Goal: Information Seeking & Learning: Learn about a topic

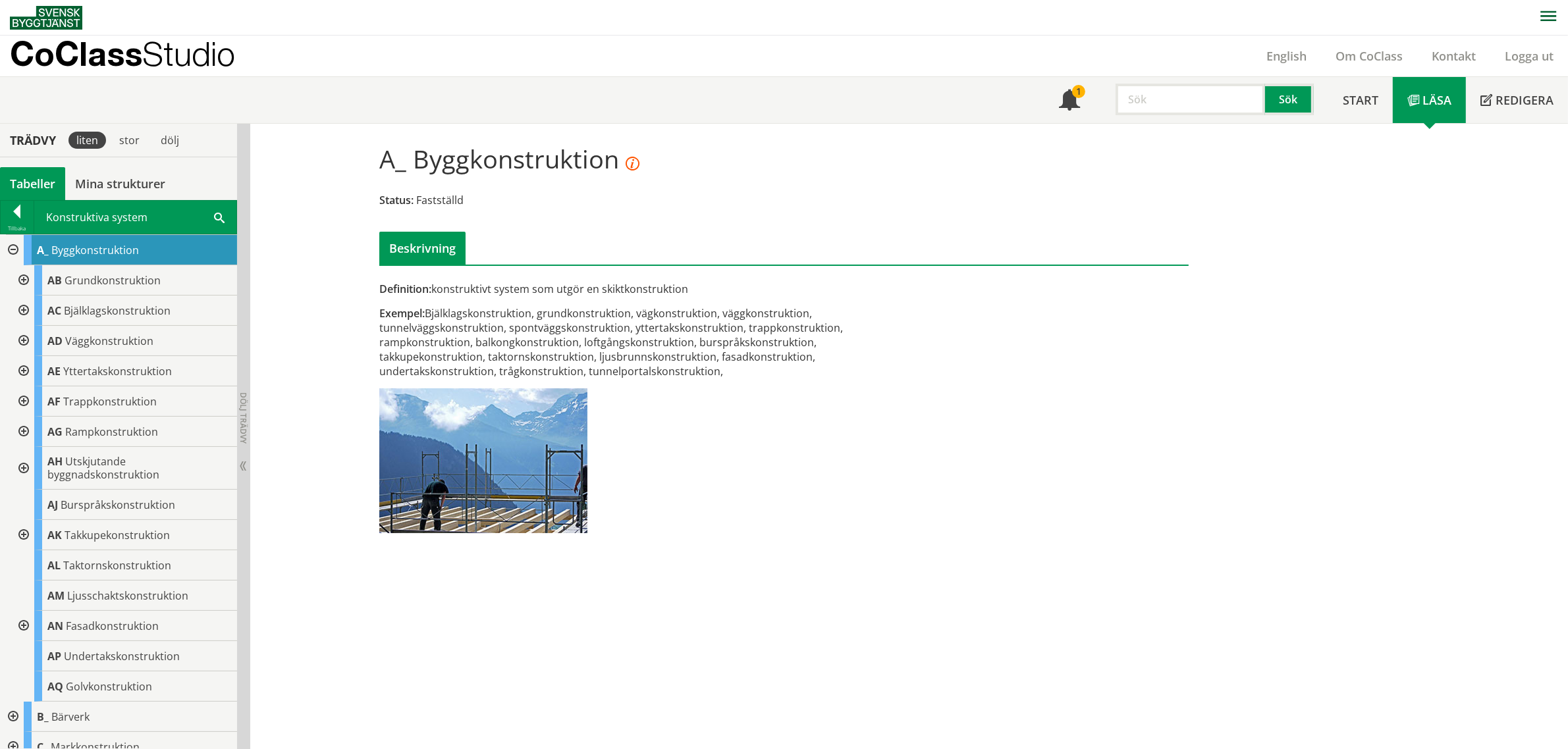
click at [1041, 97] on input "text" at bounding box center [1190, 99] width 150 height 32
type input "AQ"
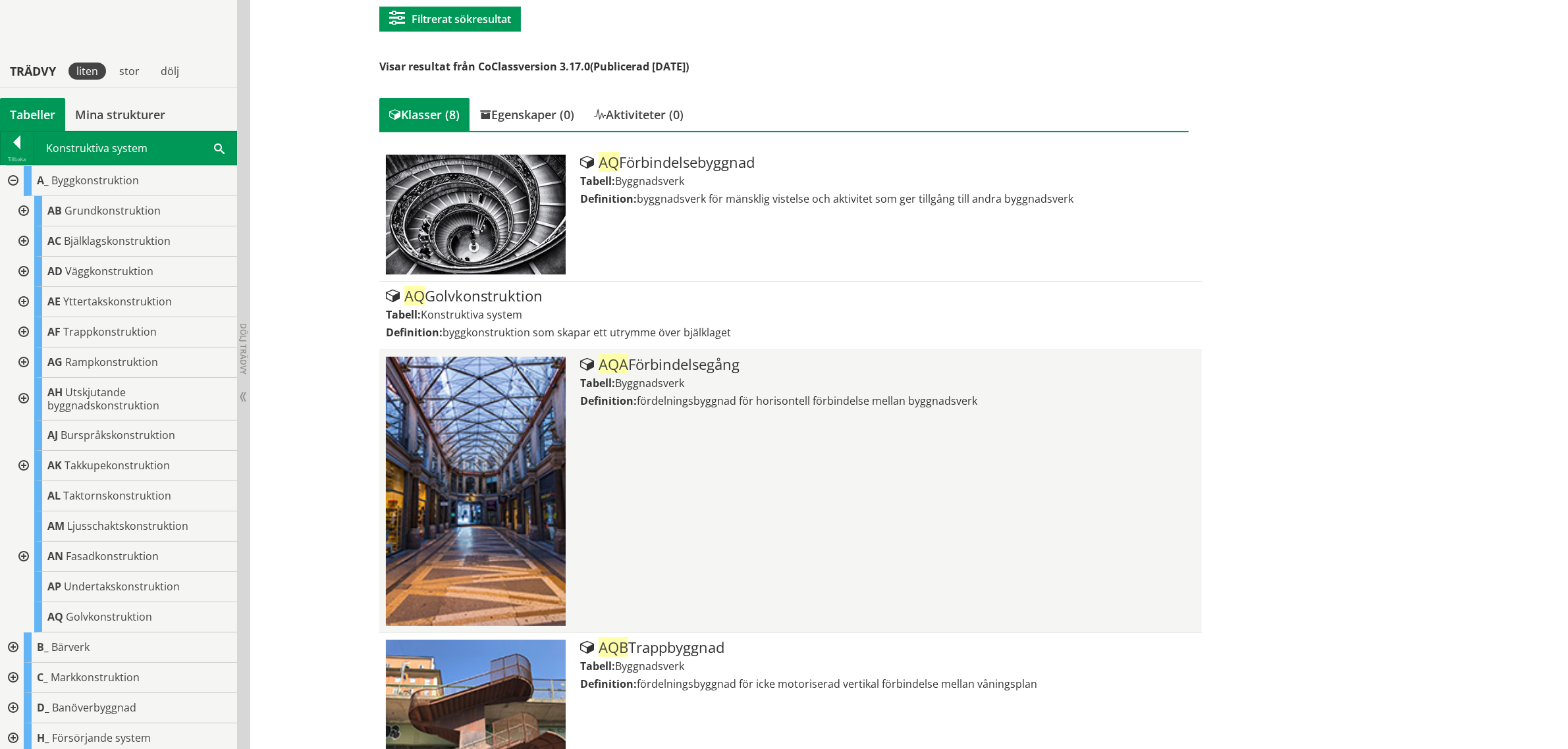
scroll to position [247, 0]
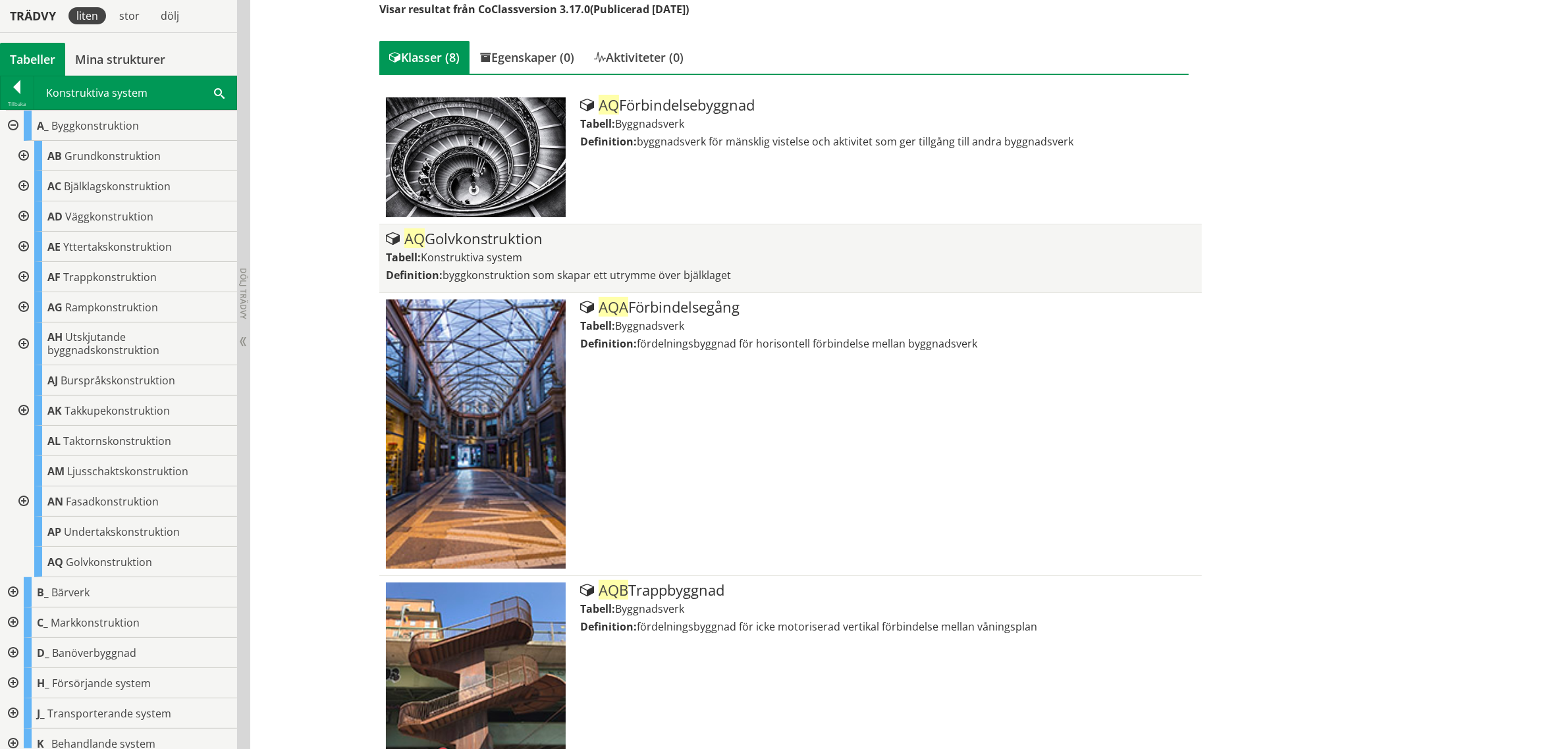
click at [445, 240] on div "AQ Golvkonstruktion" at bounding box center [791, 239] width 810 height 16
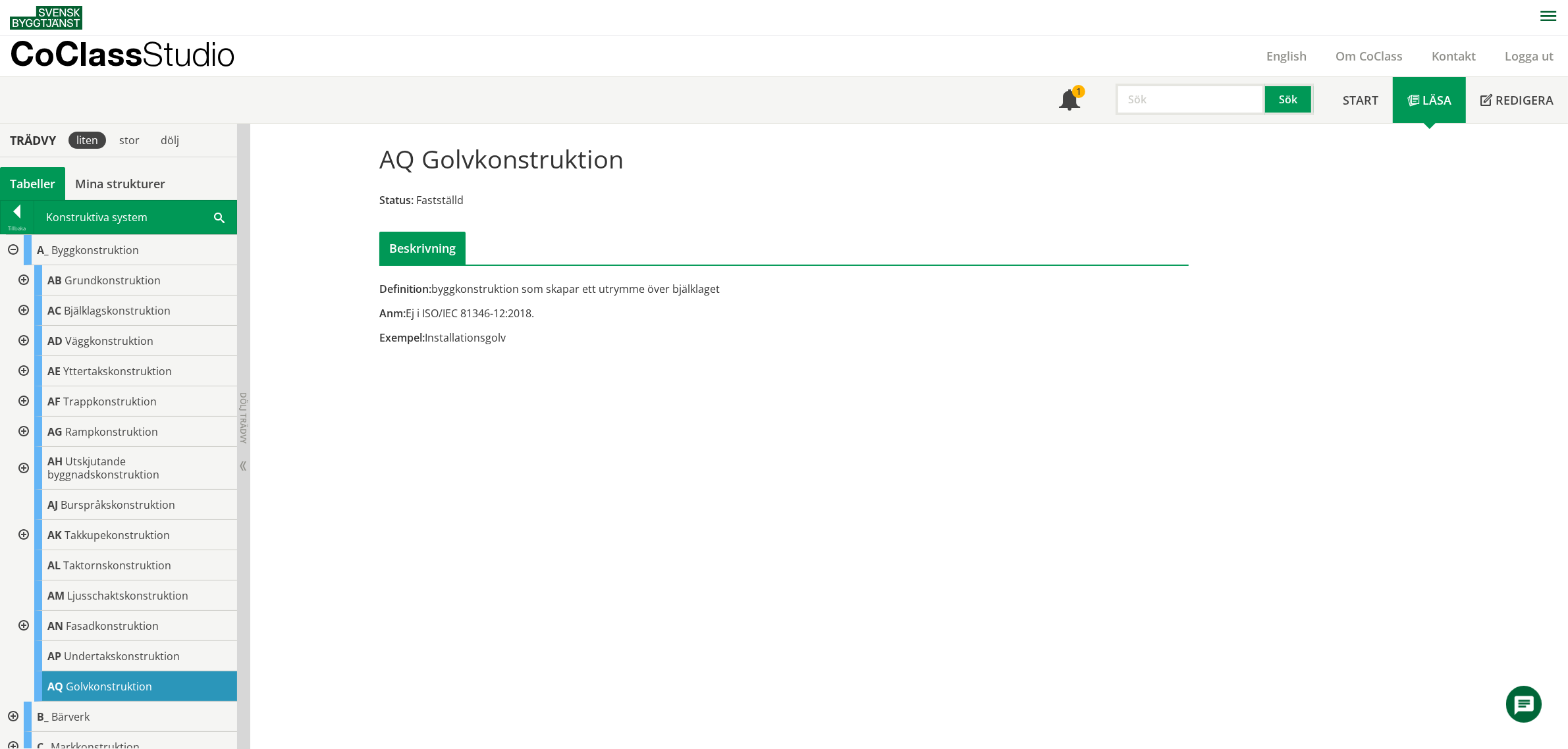
drag, startPoint x: 373, startPoint y: 170, endPoint x: 748, endPoint y: 166, distance: 375.0
click at [748, 166] on div "AQ Golvkonstruktion Status: Fastställd Beskrivning" at bounding box center [784, 199] width 830 height 131
click at [466, 339] on div "Exempel: Installationsgolv" at bounding box center [645, 337] width 532 height 14
click at [1153, 110] on input "text" at bounding box center [1190, 99] width 150 height 32
paste input "RE.NCC"
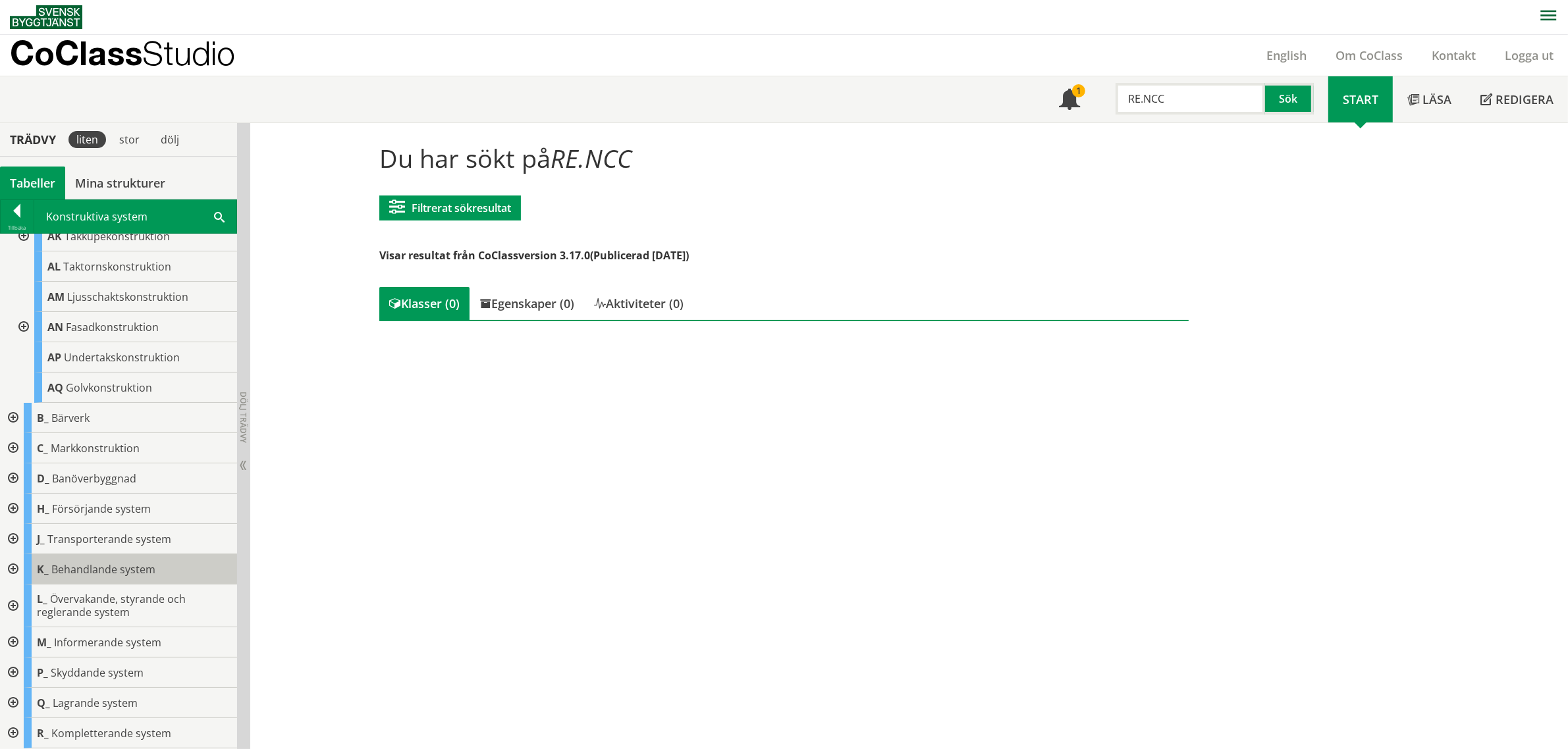
scroll to position [297, 0]
click at [12, 732] on div at bounding box center [12, 734] width 24 height 30
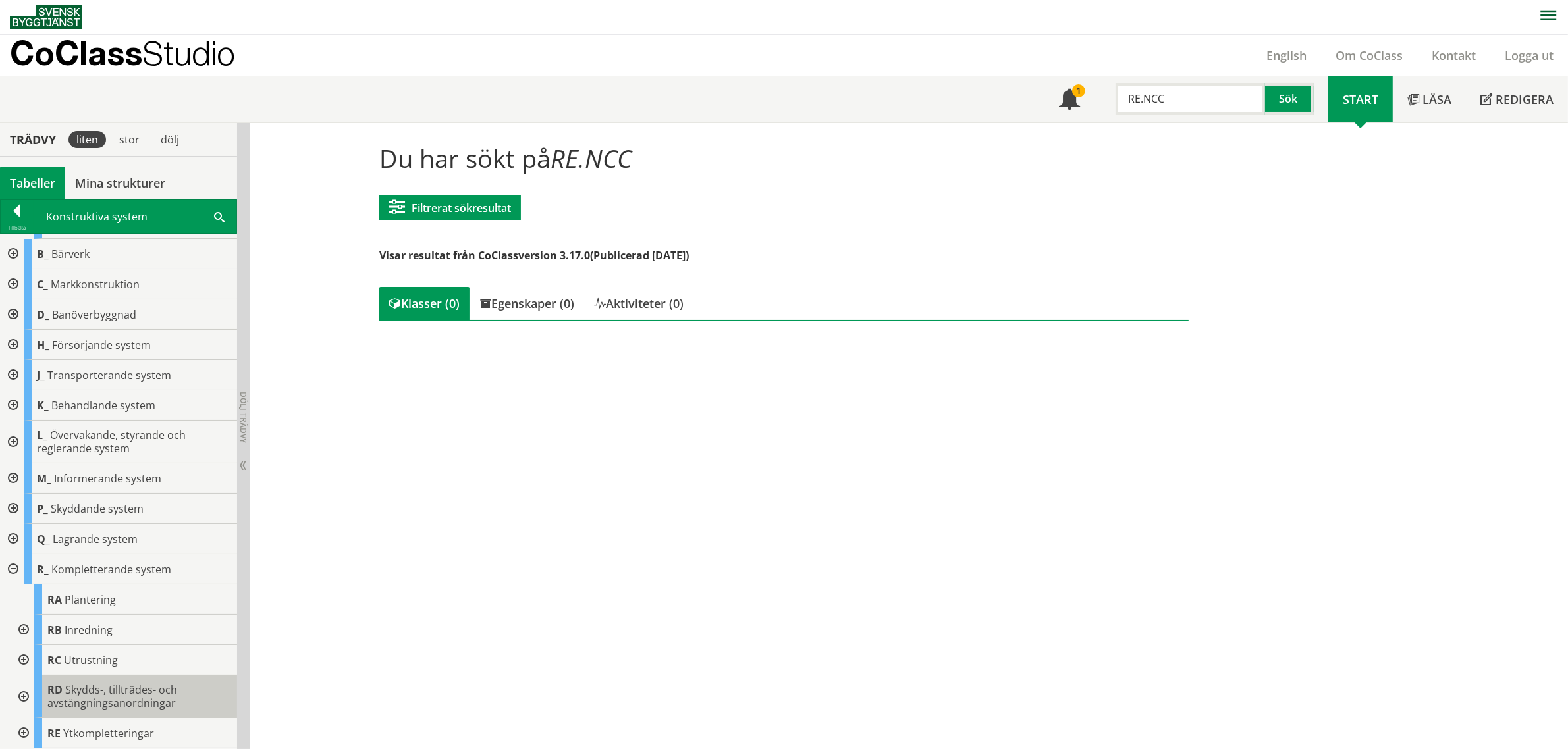
scroll to position [462, 0]
click at [21, 732] on div at bounding box center [22, 733] width 24 height 30
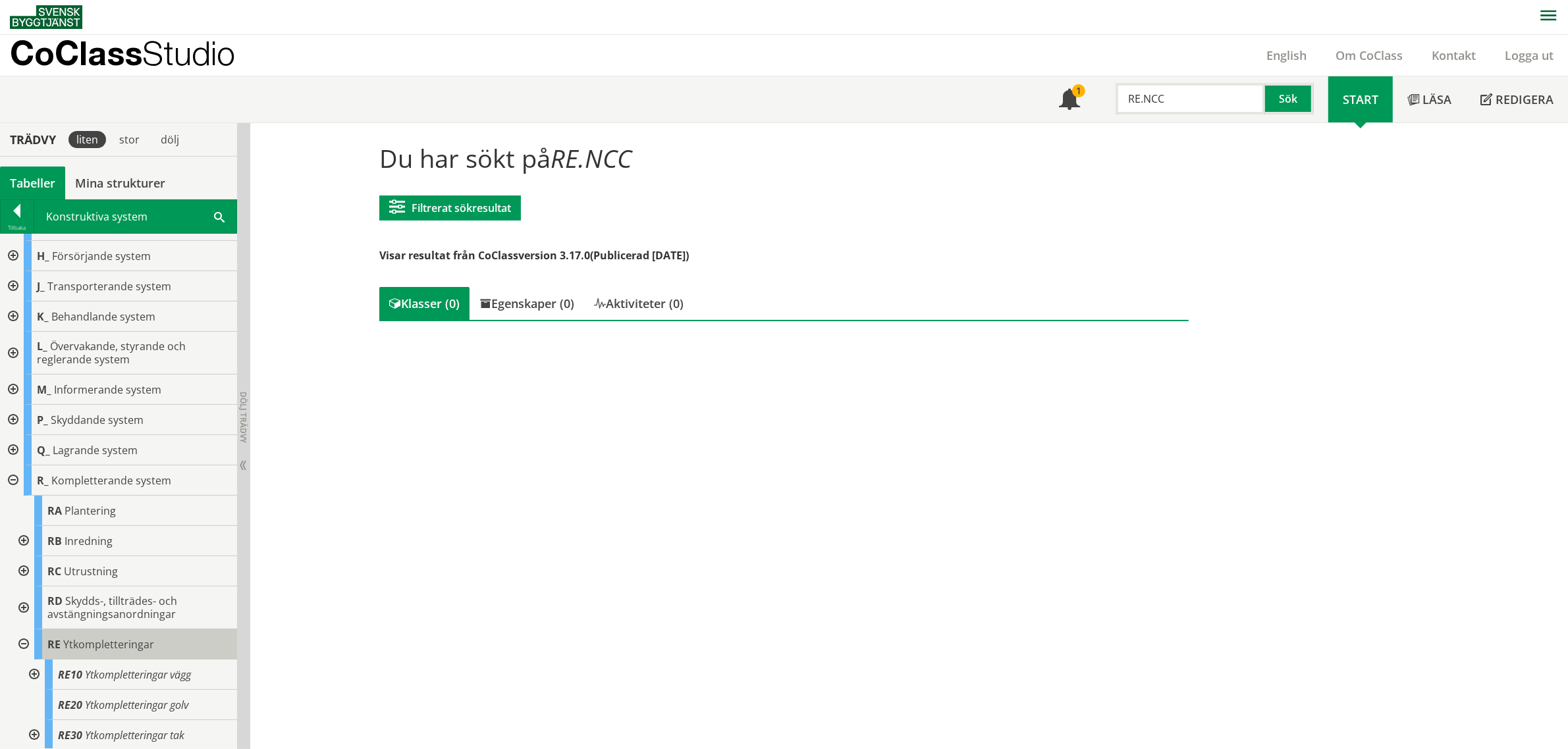
scroll to position [552, 0]
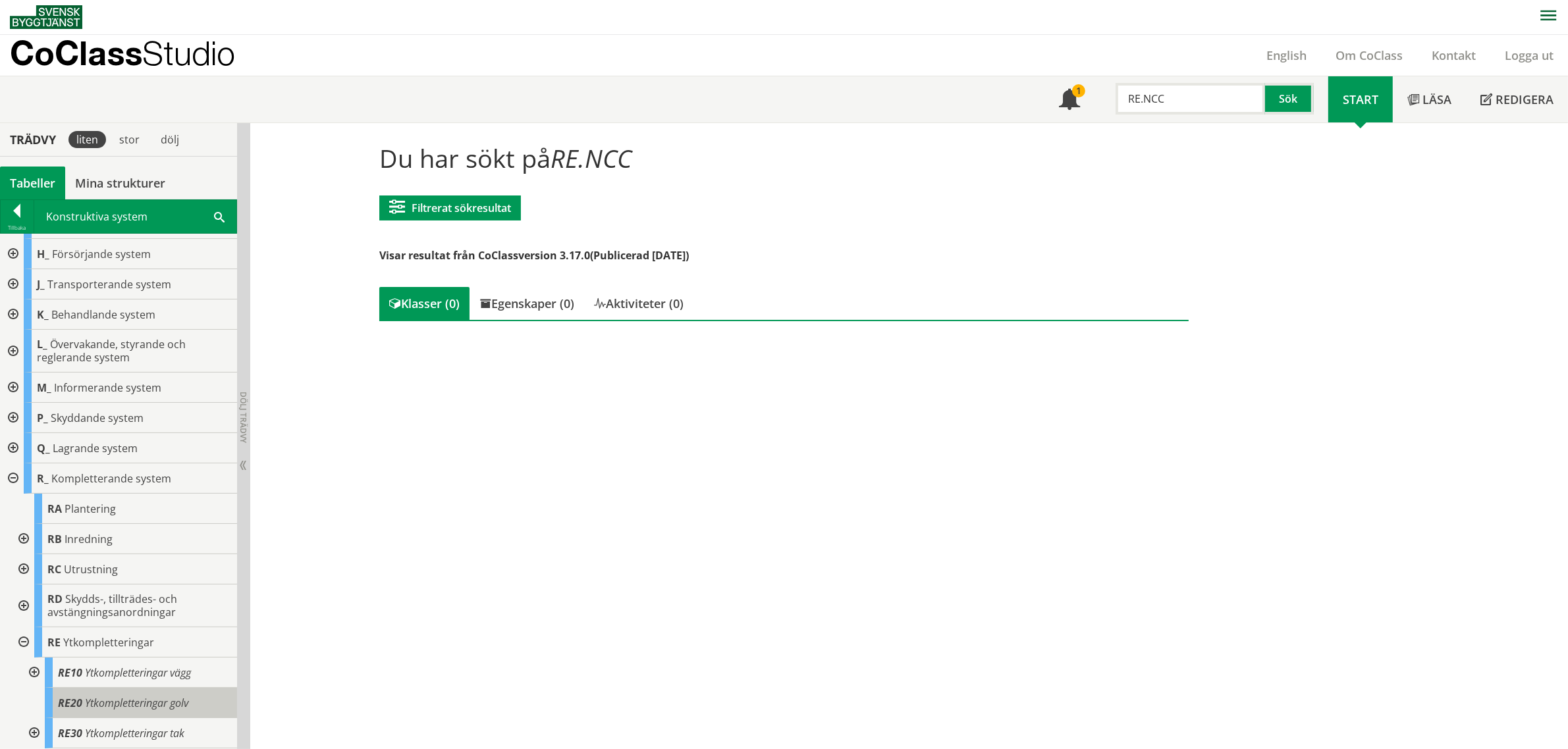
click at [76, 707] on span "RE20" at bounding box center [70, 703] width 25 height 14
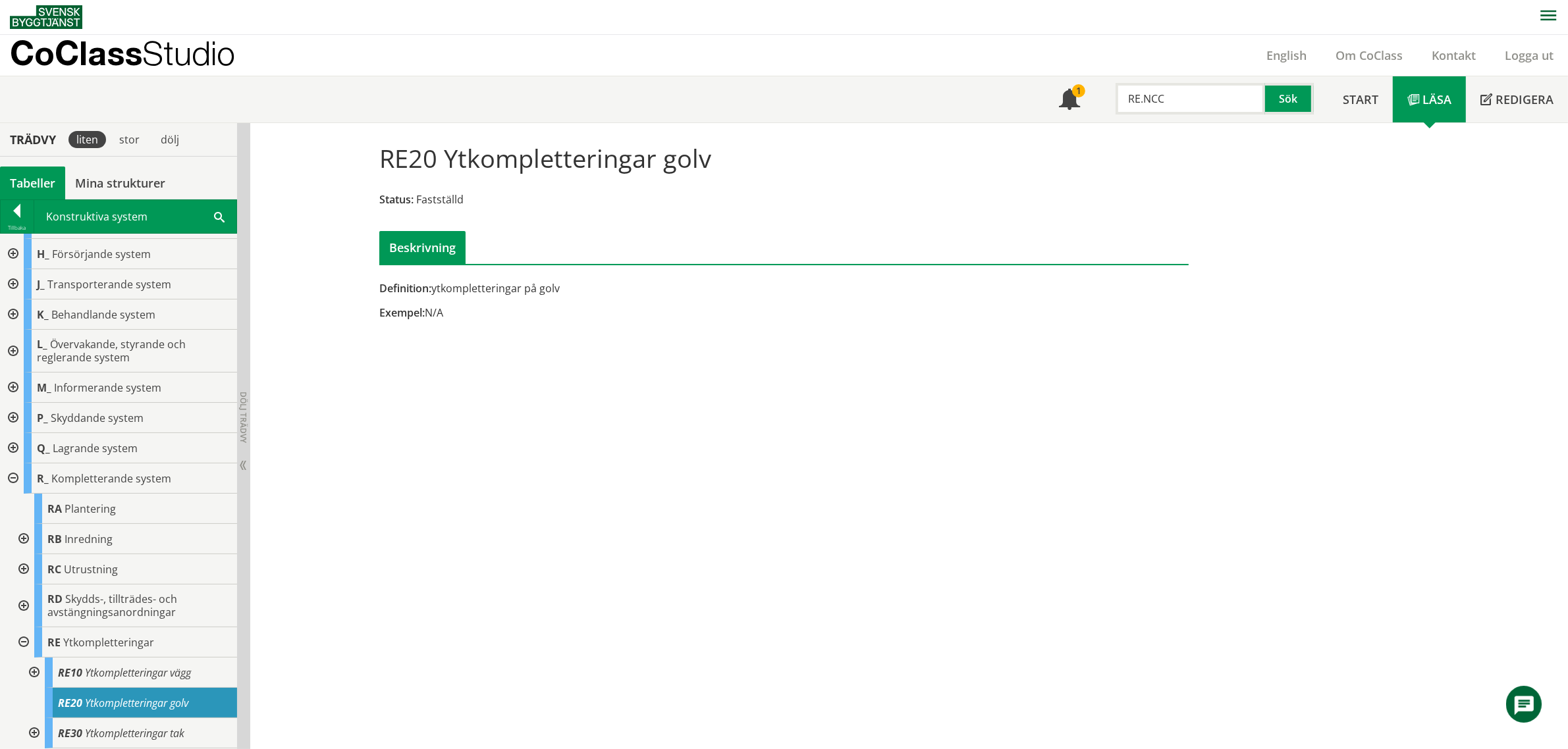
drag, startPoint x: 708, startPoint y: 162, endPoint x: 377, endPoint y: 149, distance: 331.3
click at [377, 149] on div "RE20 Ytkompletteringar golv Status: Fastställd Beskrivning" at bounding box center [784, 198] width 830 height 131
click at [34, 672] on div at bounding box center [33, 673] width 24 height 30
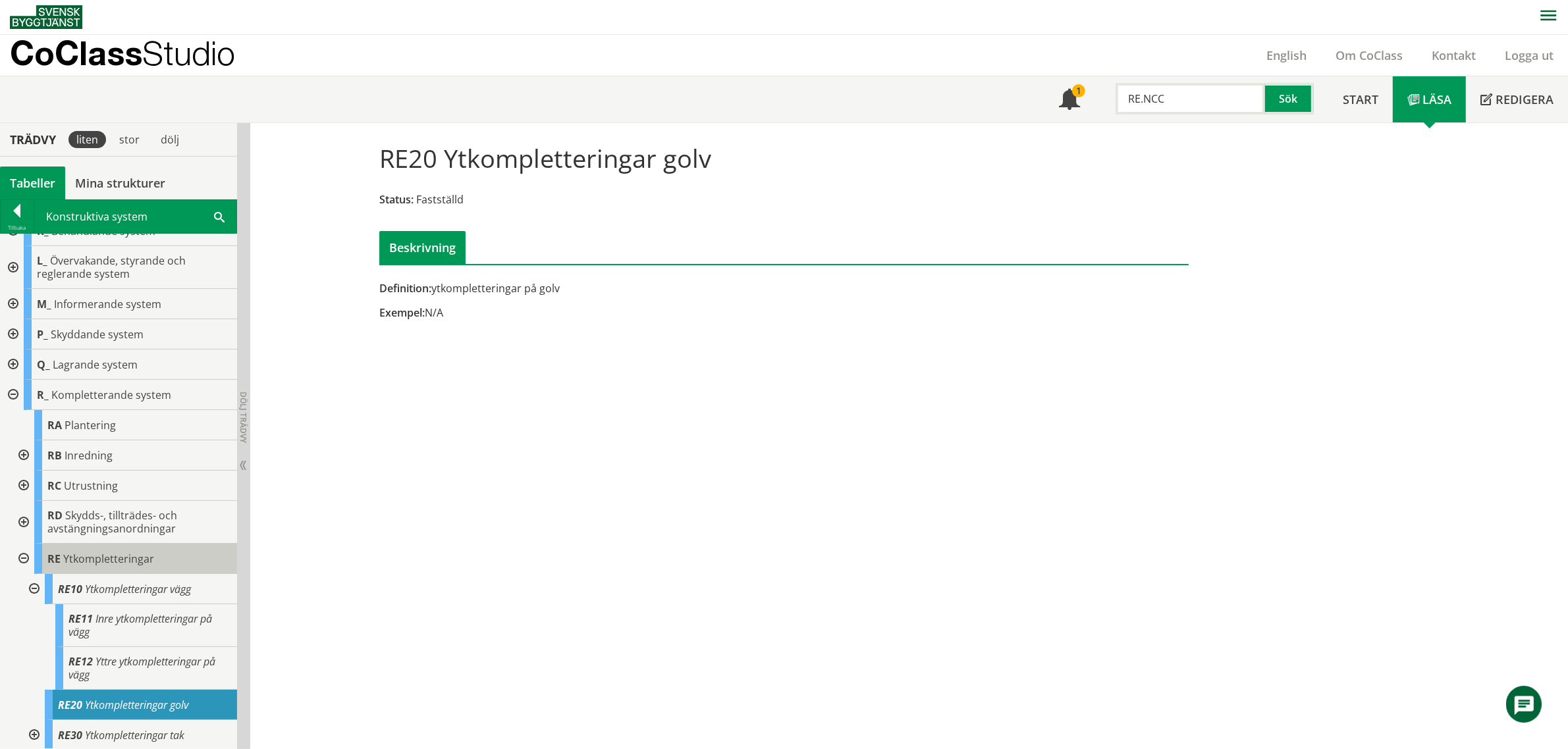
scroll to position [638, 0]
click at [35, 732] on div at bounding box center [33, 733] width 24 height 30
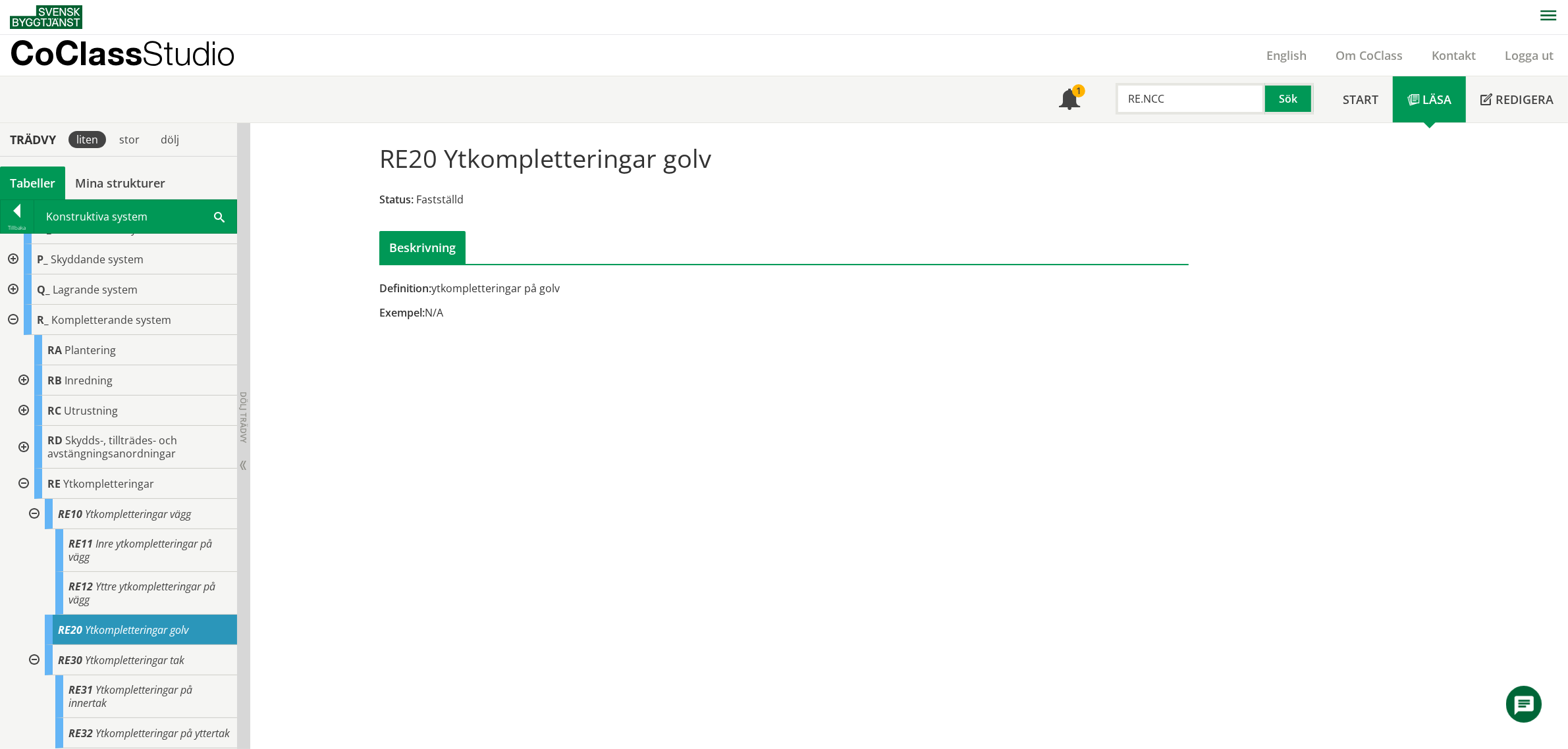
scroll to position [724, 0]
drag, startPoint x: 1265, startPoint y: 91, endPoint x: 1118, endPoint y: 92, distance: 147.0
click at [1118, 92] on div "RE.NCC Sök" at bounding box center [1212, 95] width 234 height 38
drag, startPoint x: 1220, startPoint y: 89, endPoint x: 1100, endPoint y: 92, distance: 120.0
click at [1100, 92] on div "RE.NCC Sök" at bounding box center [1212, 95] width 234 height 38
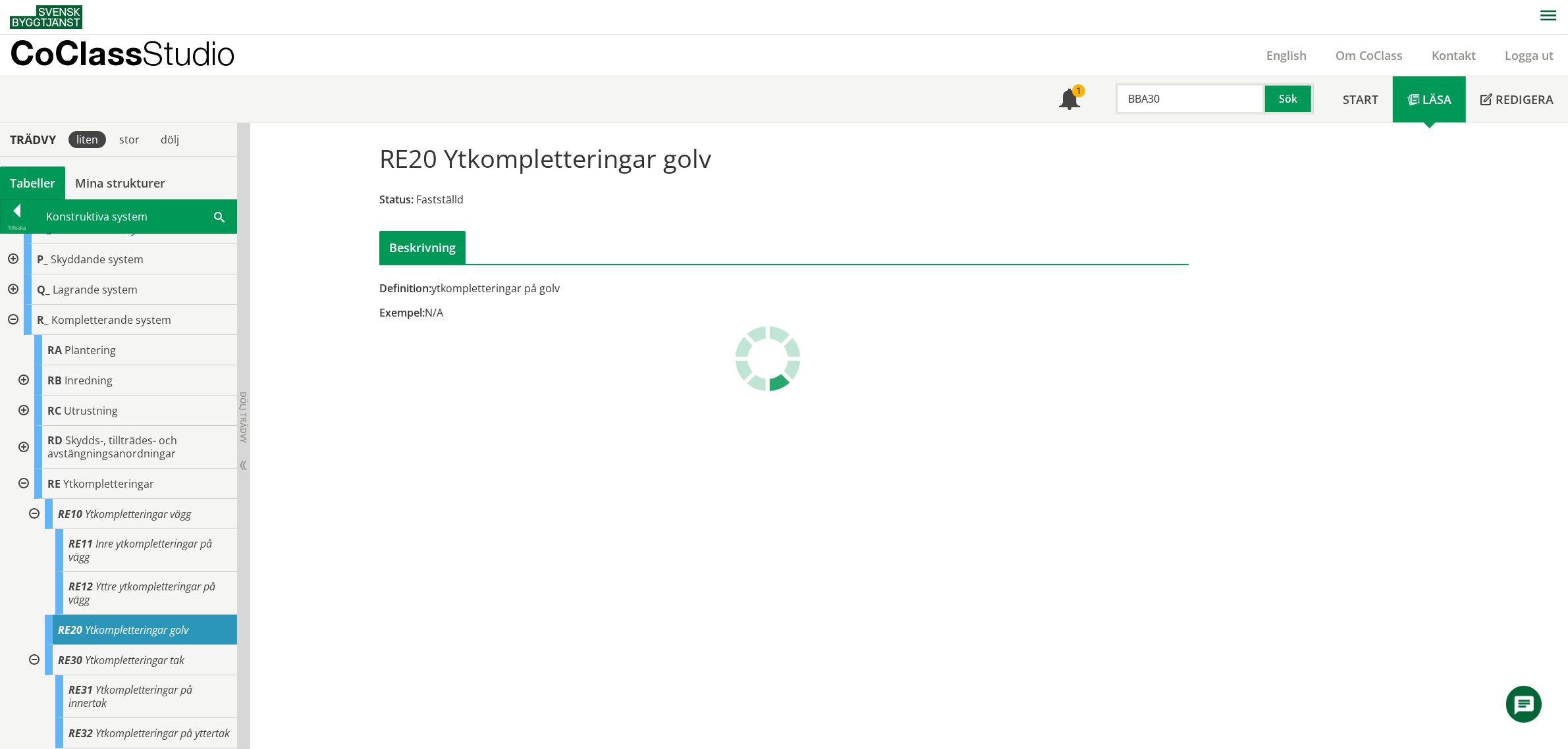
type input "BBA30"
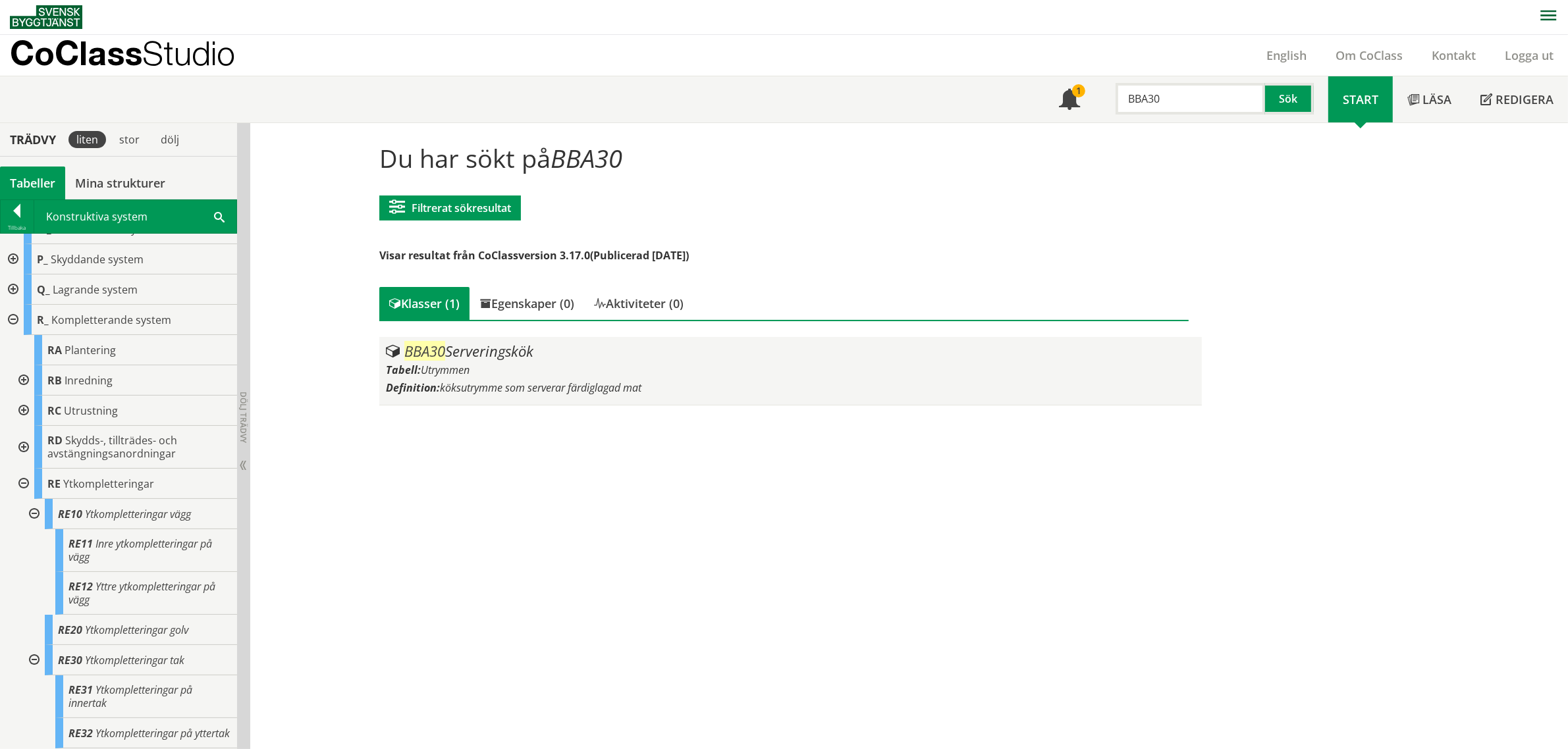
click at [422, 349] on span "BBA30" at bounding box center [424, 351] width 41 height 19
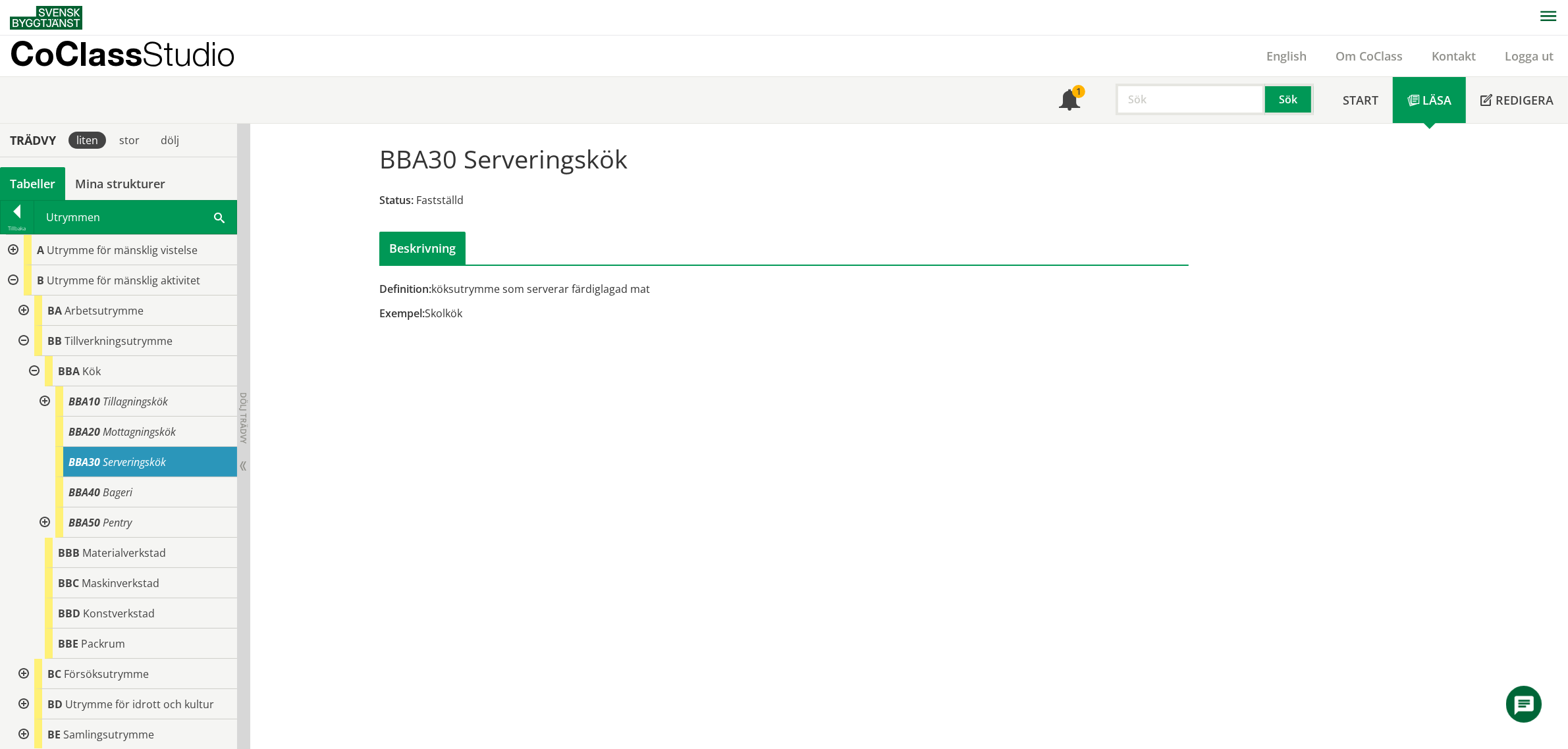
click at [1161, 99] on input "text" at bounding box center [1190, 99] width 150 height 32
paste input "ABD"
type input "ABD"
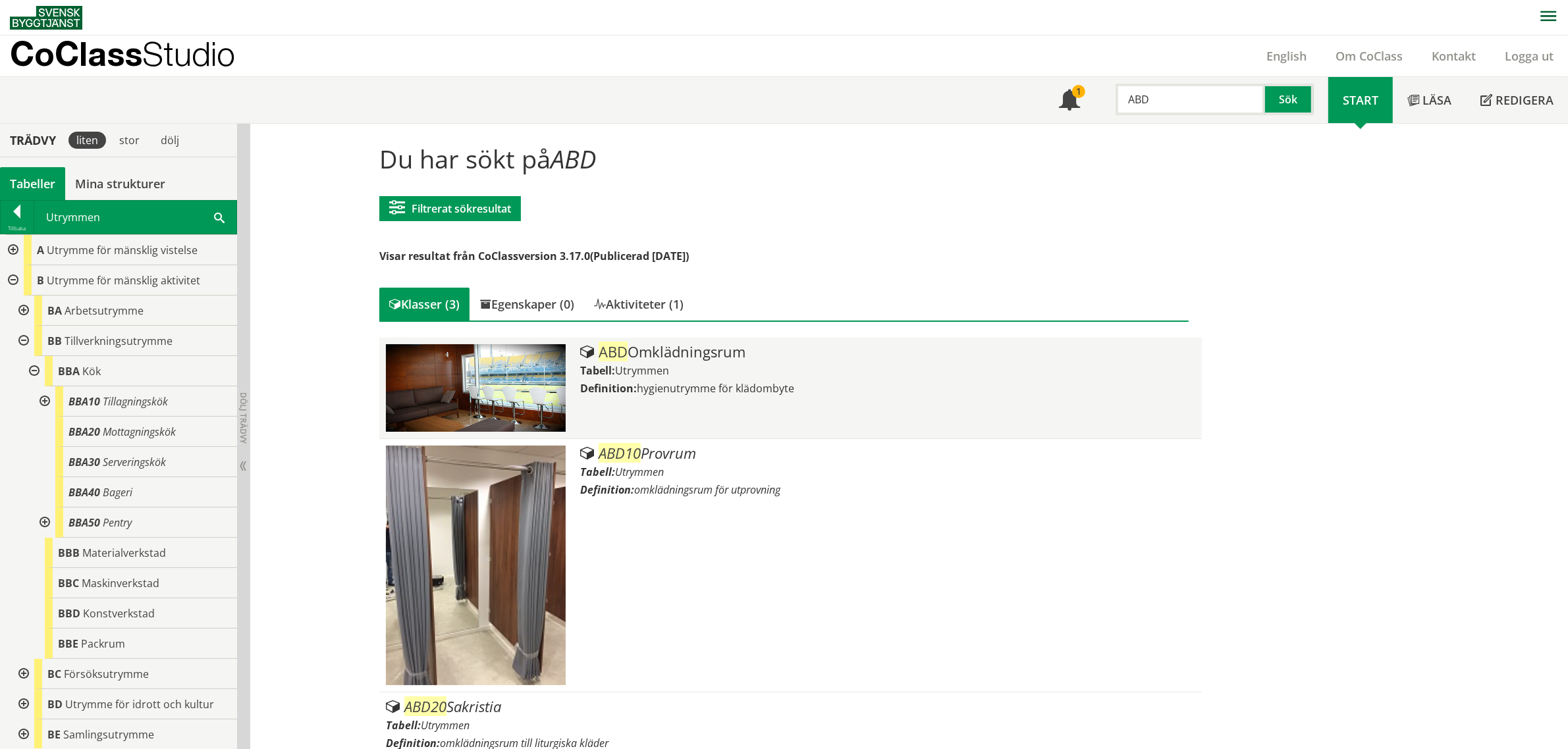
click at [609, 357] on span "ABD" at bounding box center [613, 351] width 29 height 19
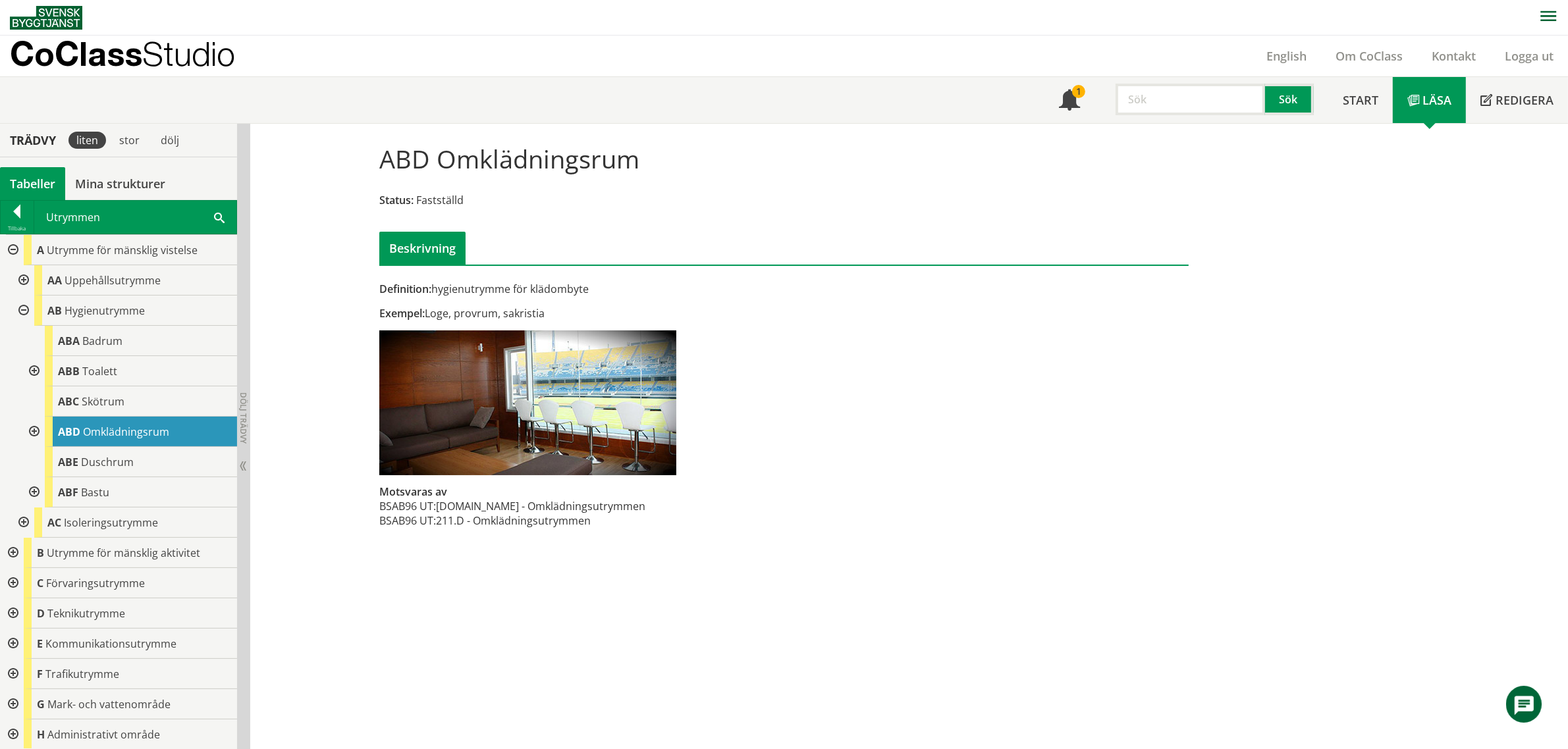
click at [563, 165] on h1 "ABD Omklädningsrum" at bounding box center [509, 158] width 260 height 29
click at [1148, 106] on input "text" at bounding box center [1190, 99] width 150 height 32
paste input "RB.YBA"
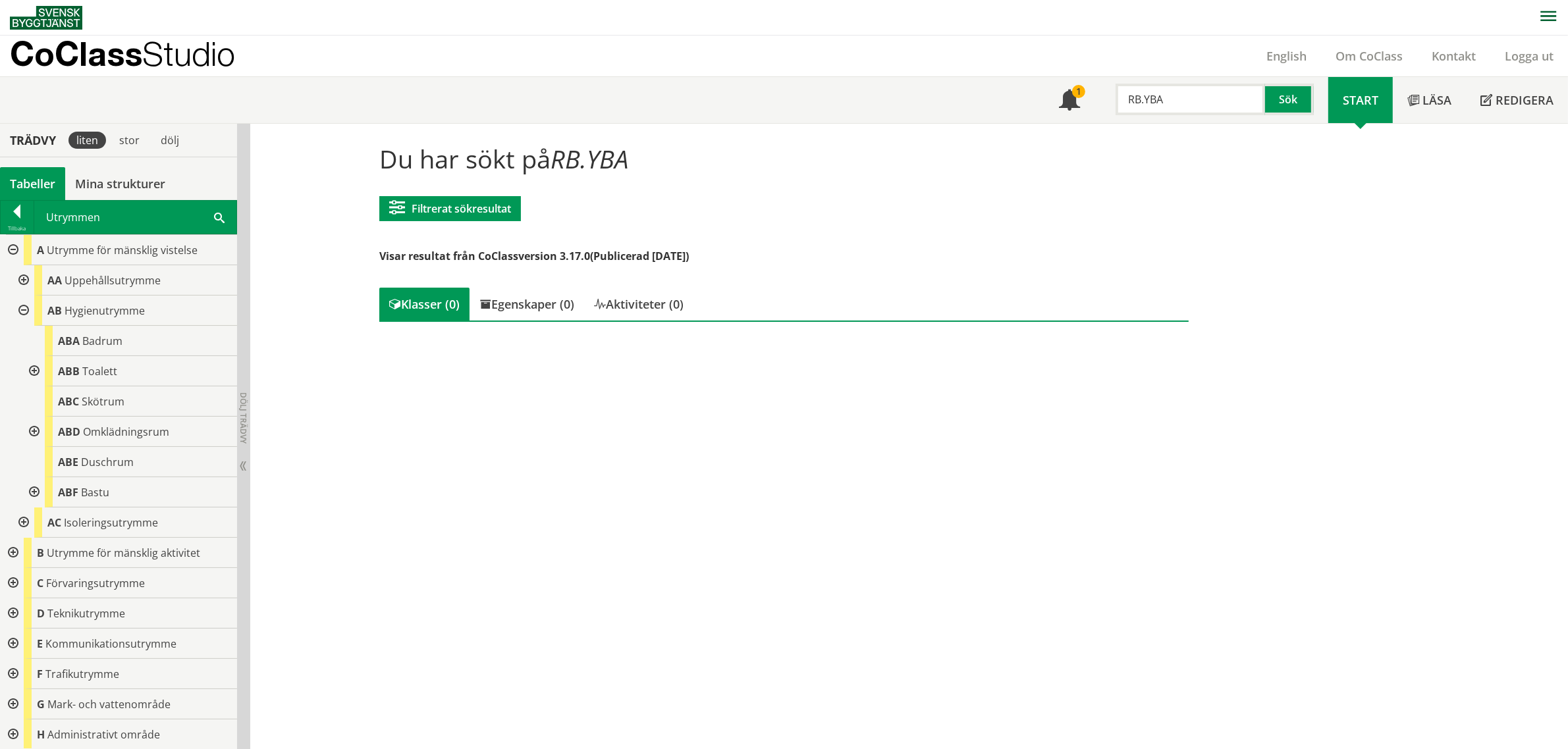
drag, startPoint x: 1133, startPoint y: 106, endPoint x: 1173, endPoint y: 105, distance: 40.0
click at [1173, 105] on input "RB.YBA" at bounding box center [1190, 99] width 150 height 32
type input "RB"
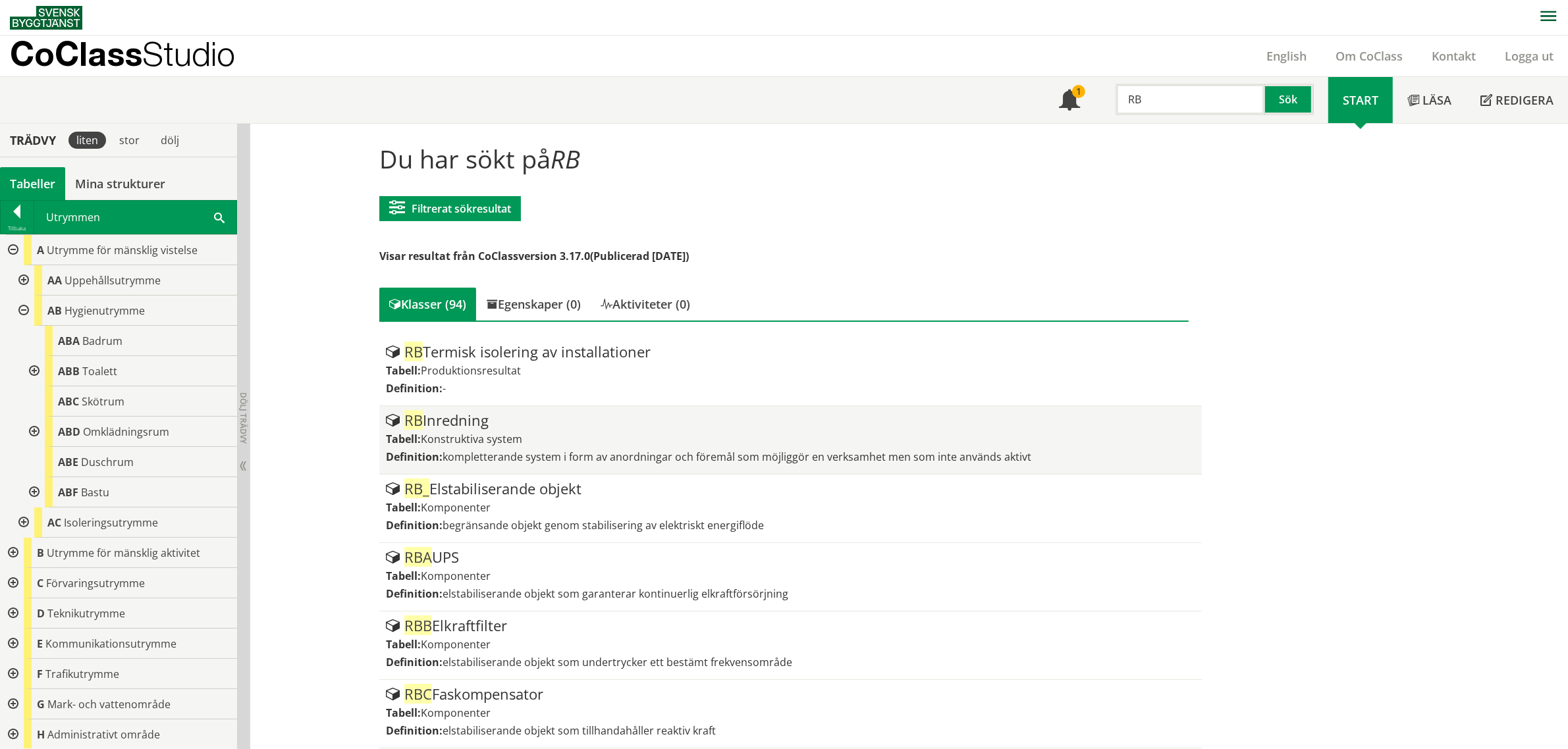
click at [464, 419] on div "RB Inredning" at bounding box center [791, 421] width 810 height 16
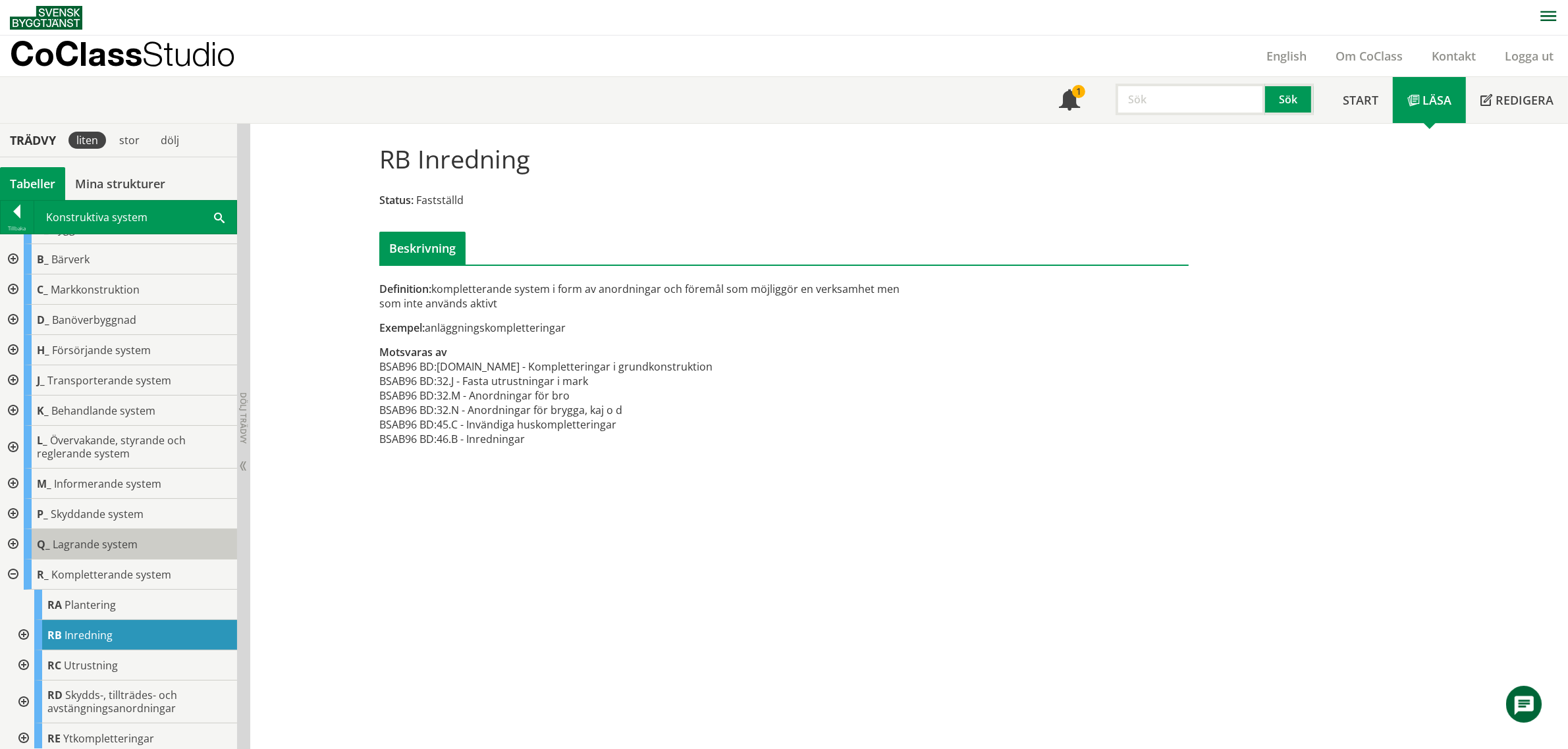
scroll to position [27, 0]
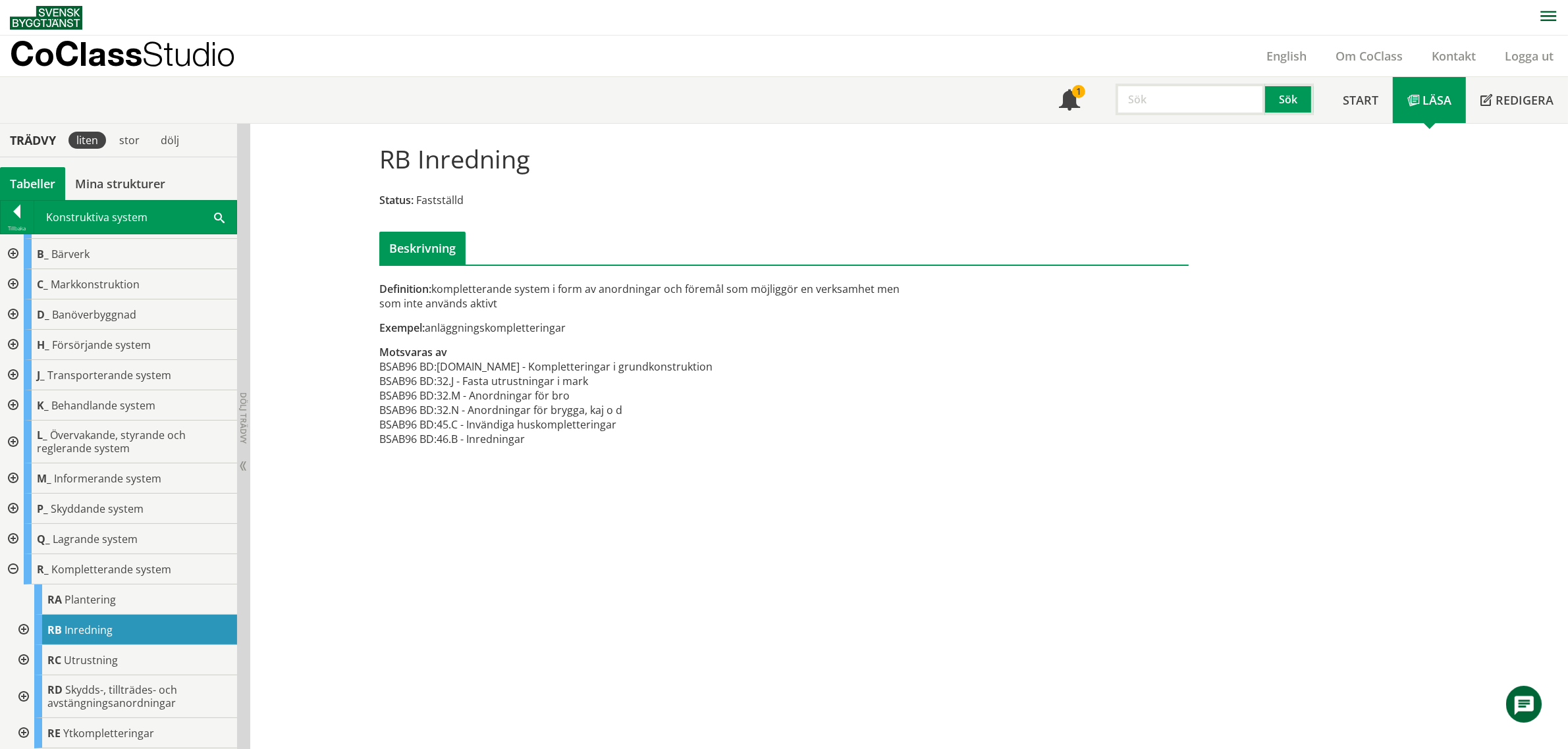
click at [24, 626] on div at bounding box center [22, 629] width 24 height 30
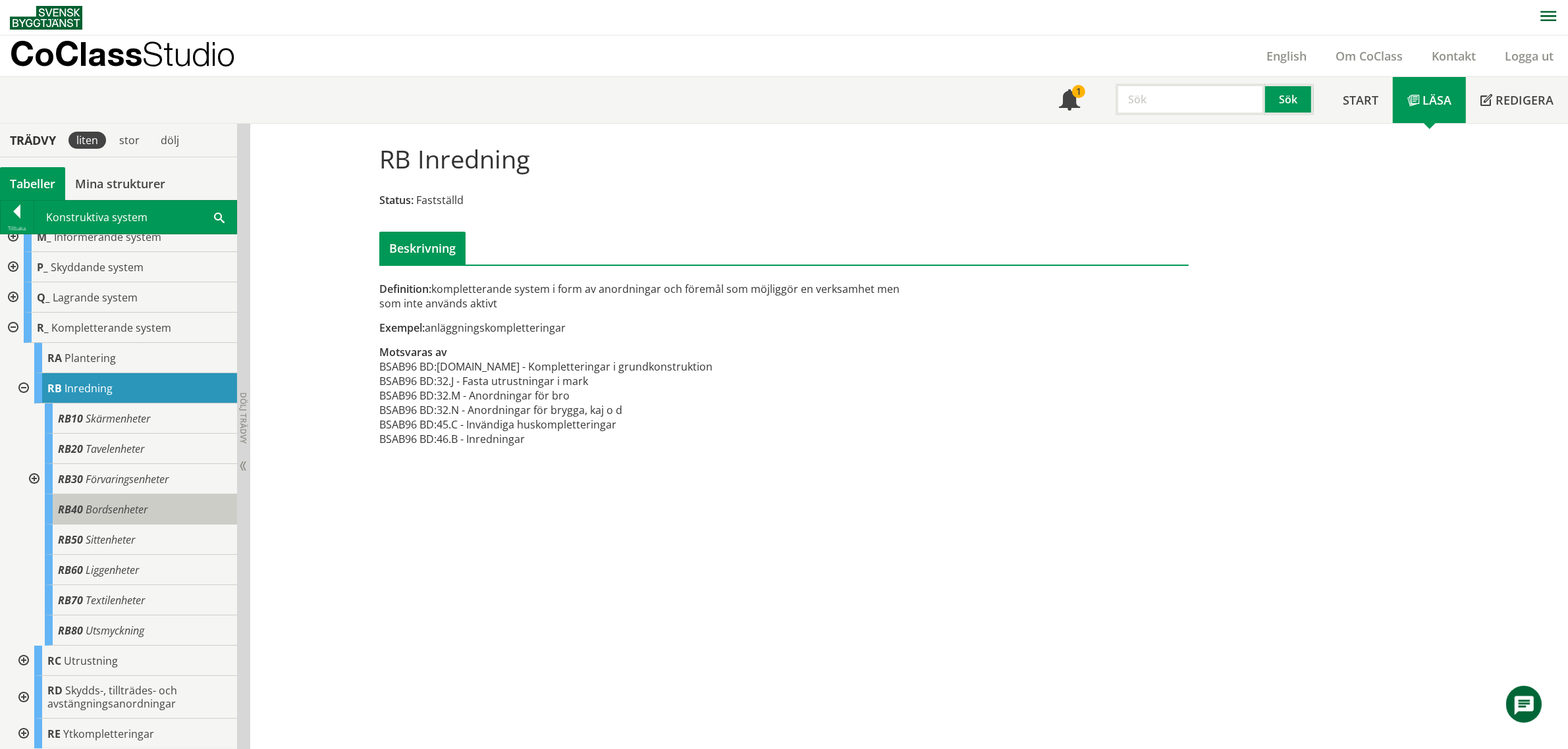
scroll to position [1, 0]
click at [33, 477] on div at bounding box center [33, 478] width 24 height 30
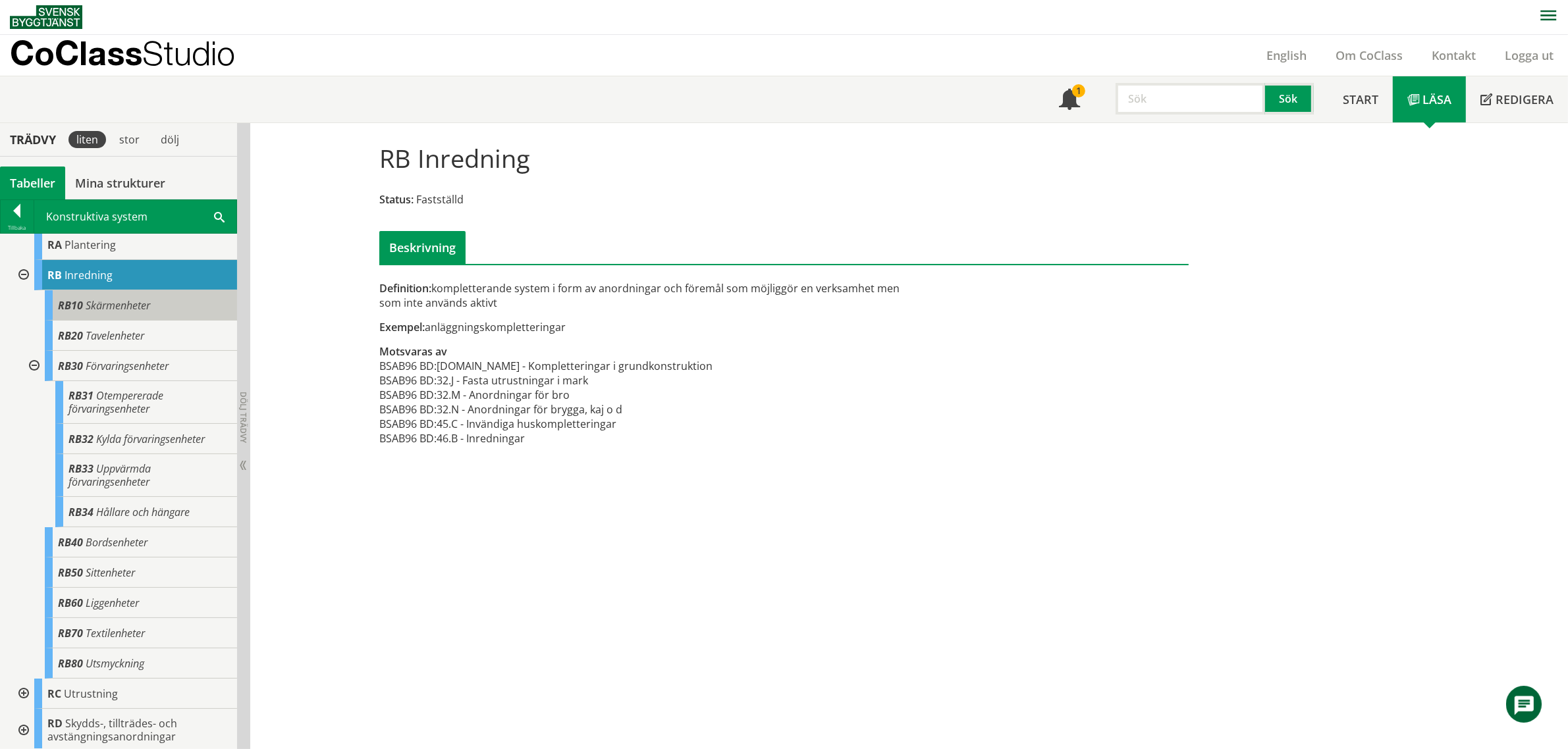
scroll to position [413, 0]
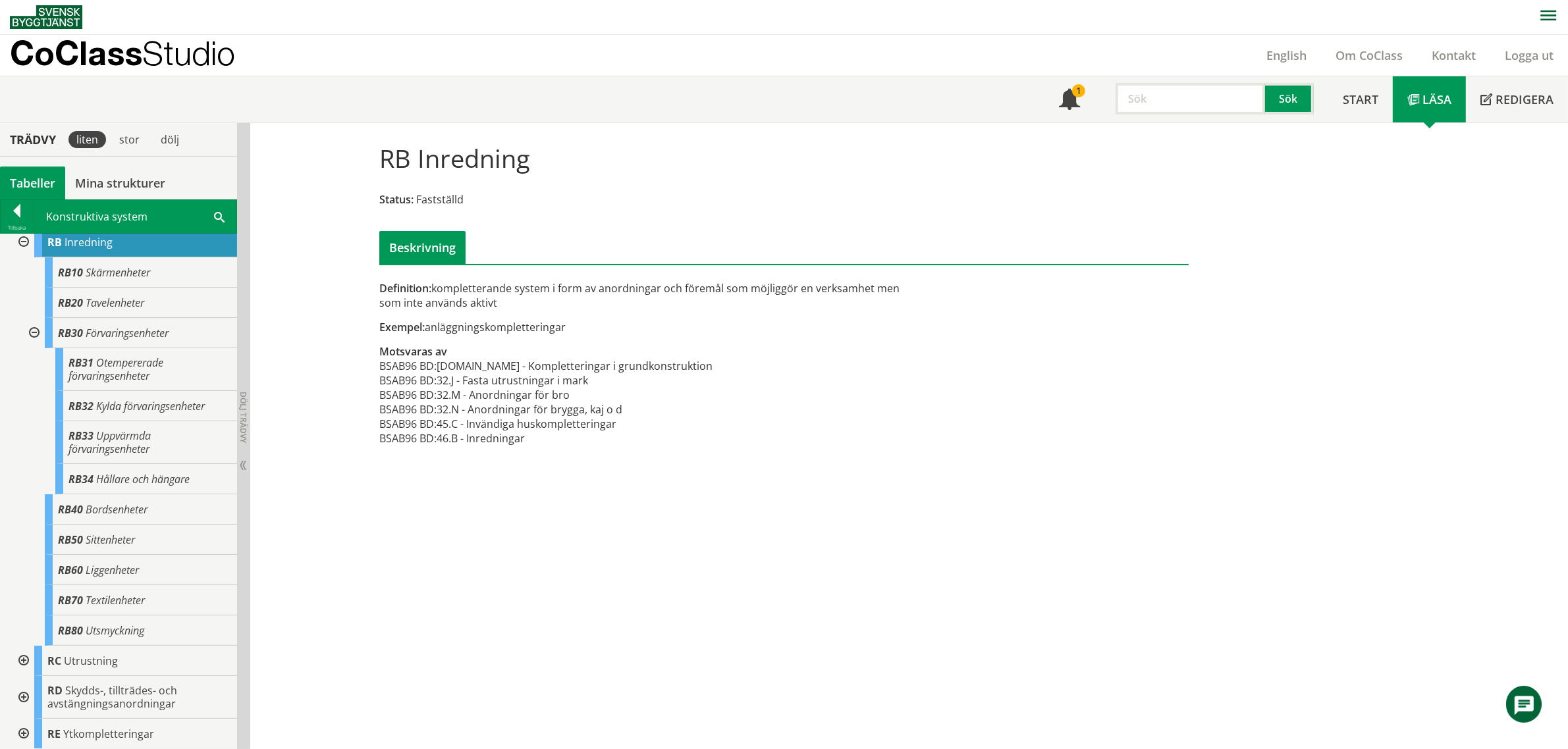
click at [1156, 92] on input "text" at bounding box center [1190, 99] width 150 height 32
type input "B"
type input "ABD"
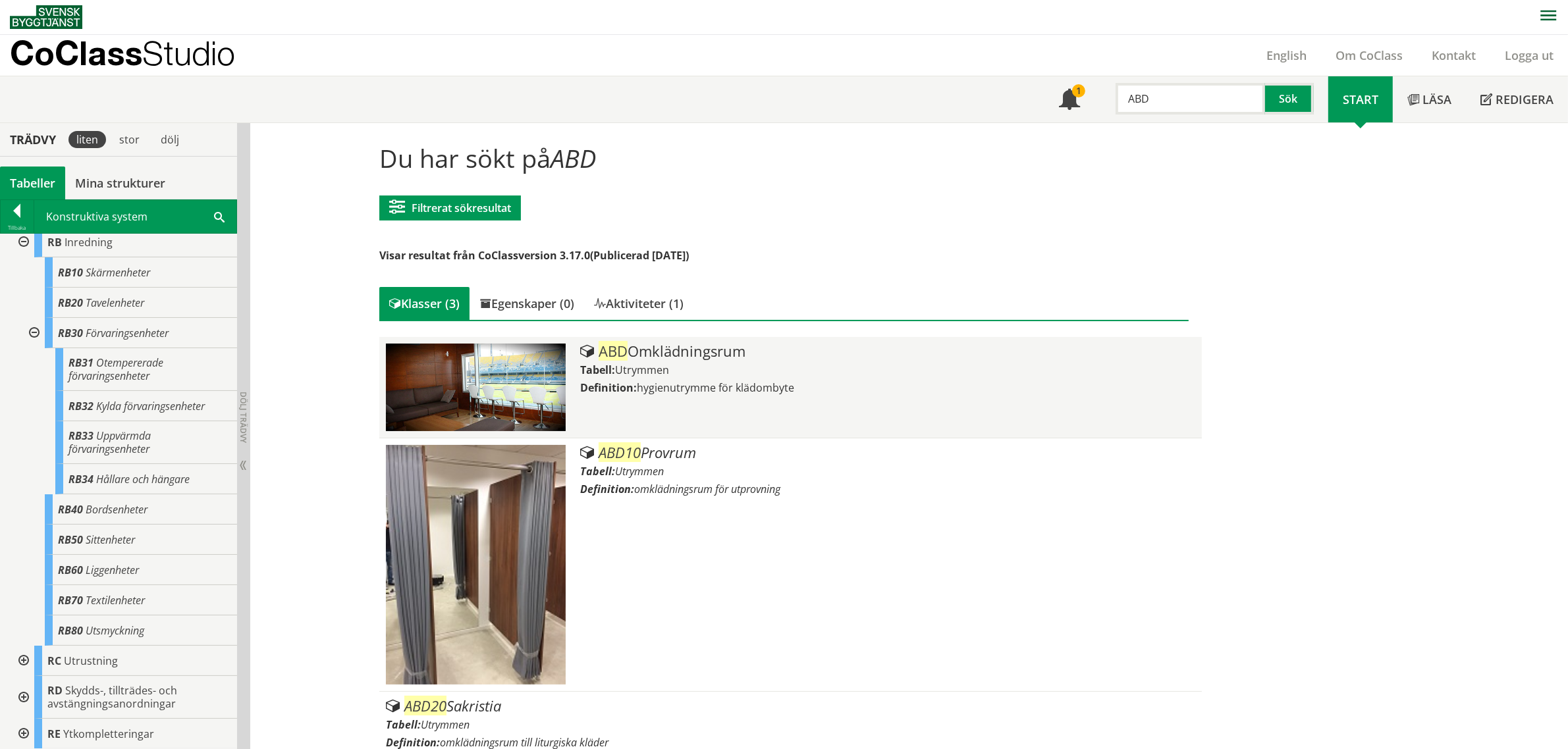
click at [656, 360] on div "ABD Omklädningsrum Tabell: Utrymmen Definition: hygienutrymme för klädombyte" at bounding box center [888, 387] width 615 height 88
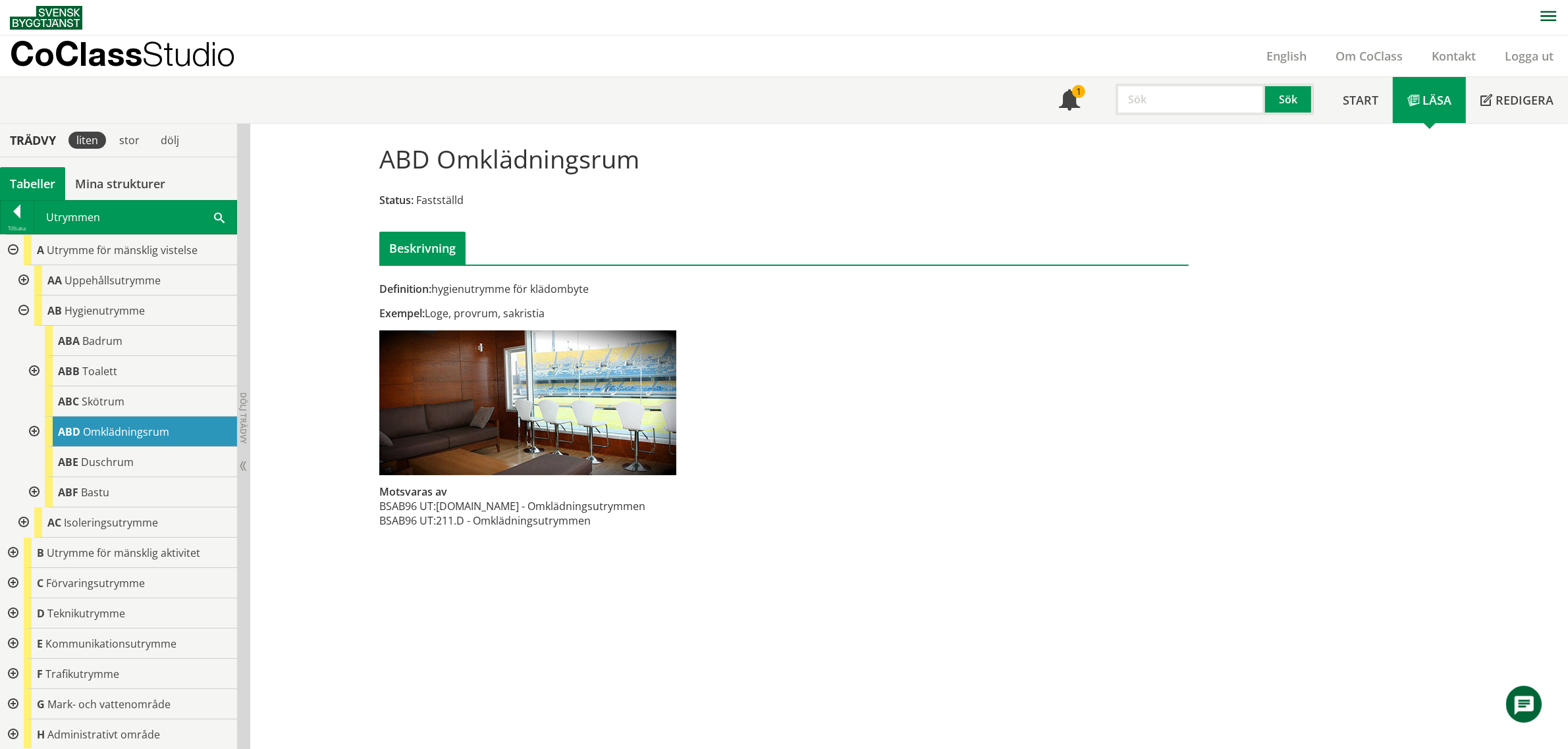
scroll to position [1, 0]
drag, startPoint x: 504, startPoint y: 281, endPoint x: 307, endPoint y: 274, distance: 197.1
click at [307, 274] on div "ABD Omklädningsrum Status: Fastställd Beskrivning Definition: hygienutrymme för…" at bounding box center [909, 436] width 1318 height 626
